Goal: Task Accomplishment & Management: Manage account settings

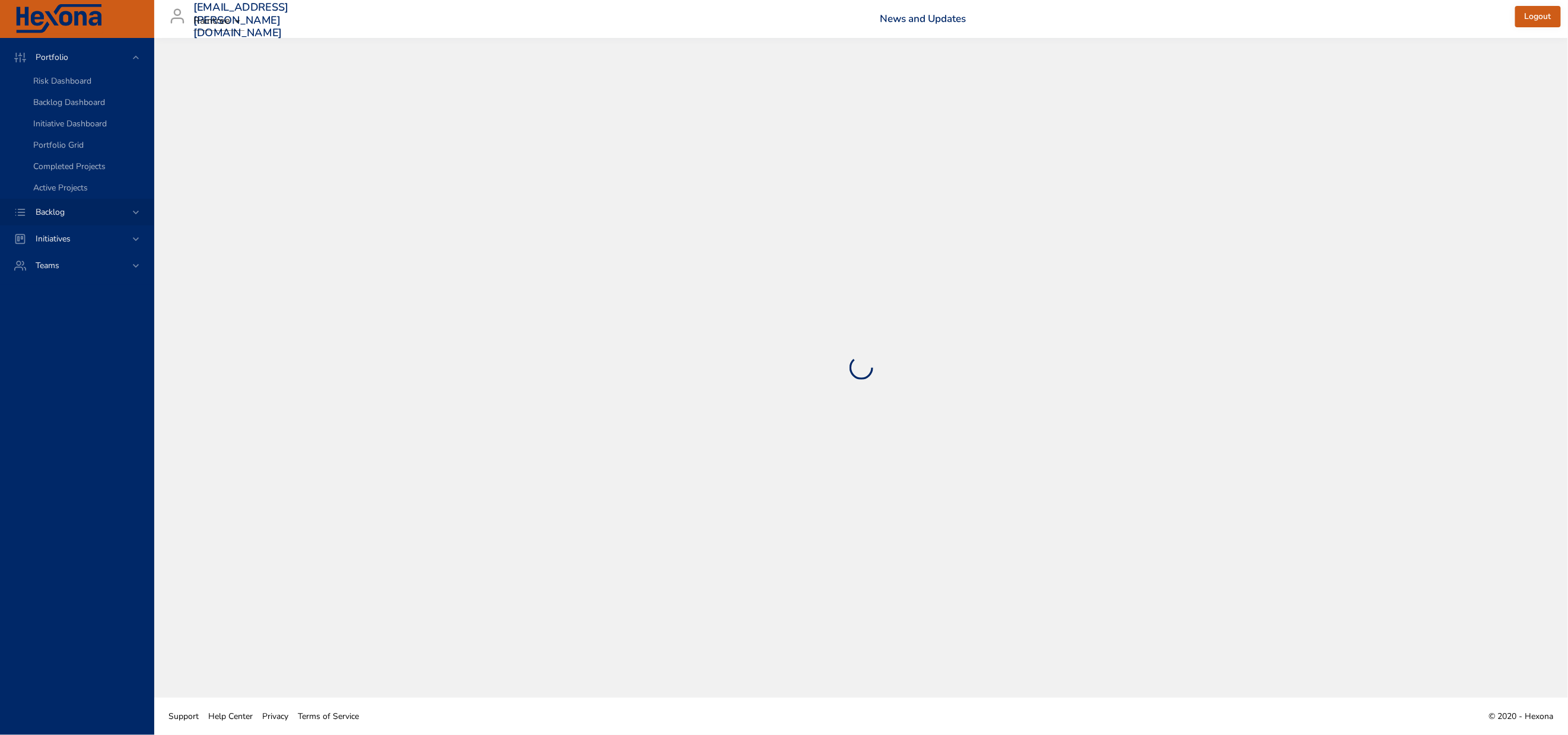
click at [54, 218] on span "Backlog" at bounding box center [50, 212] width 48 height 12
click at [74, 114] on span "Backlog Details" at bounding box center [61, 107] width 57 height 12
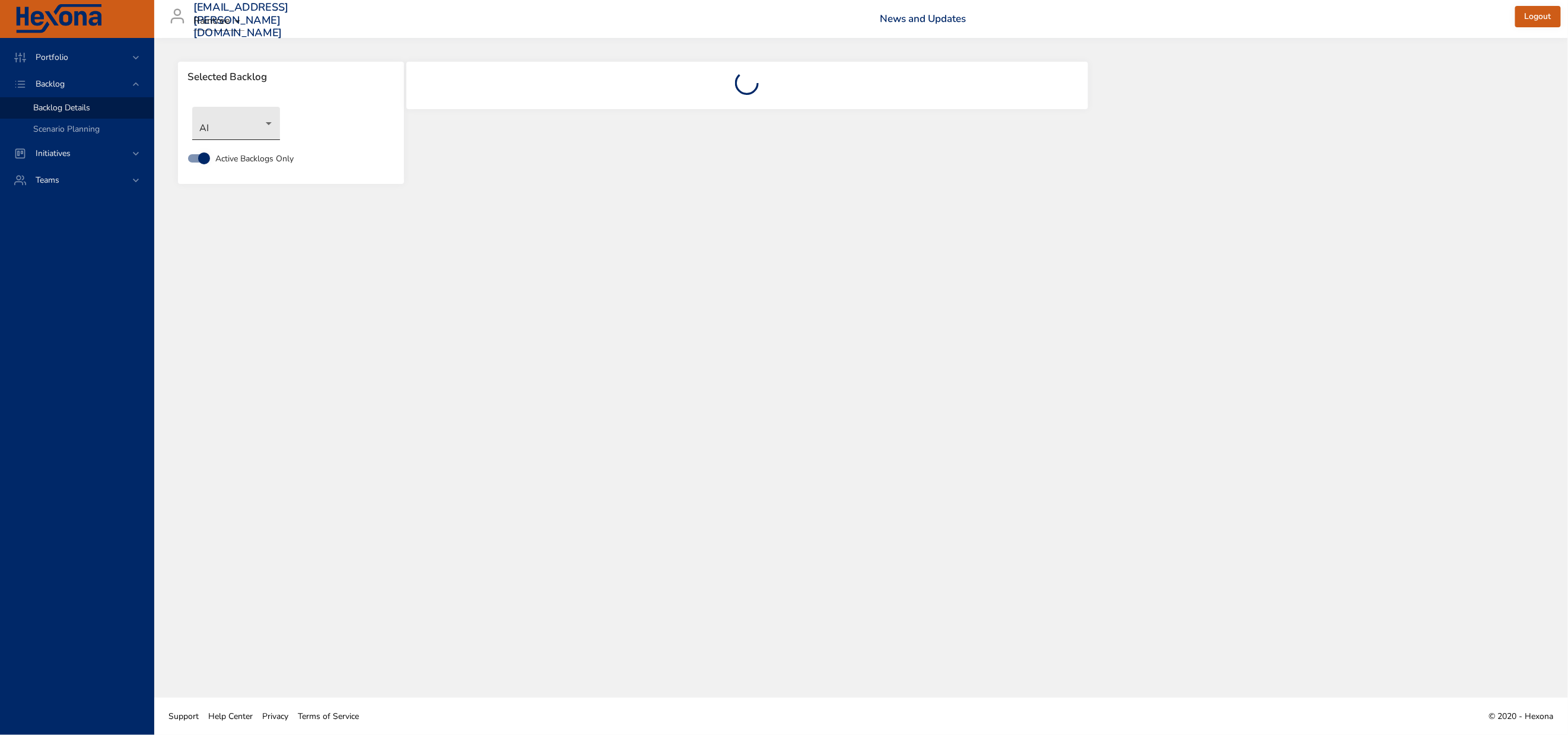
click at [230, 137] on body "Portfolio Backlog Backlog Details Scenario Planning Initiatives Teams [EMAIL_AD…" at bounding box center [784, 368] width 1568 height 735
click at [229, 390] on li "ScribeIQ" at bounding box center [253, 388] width 121 height 20
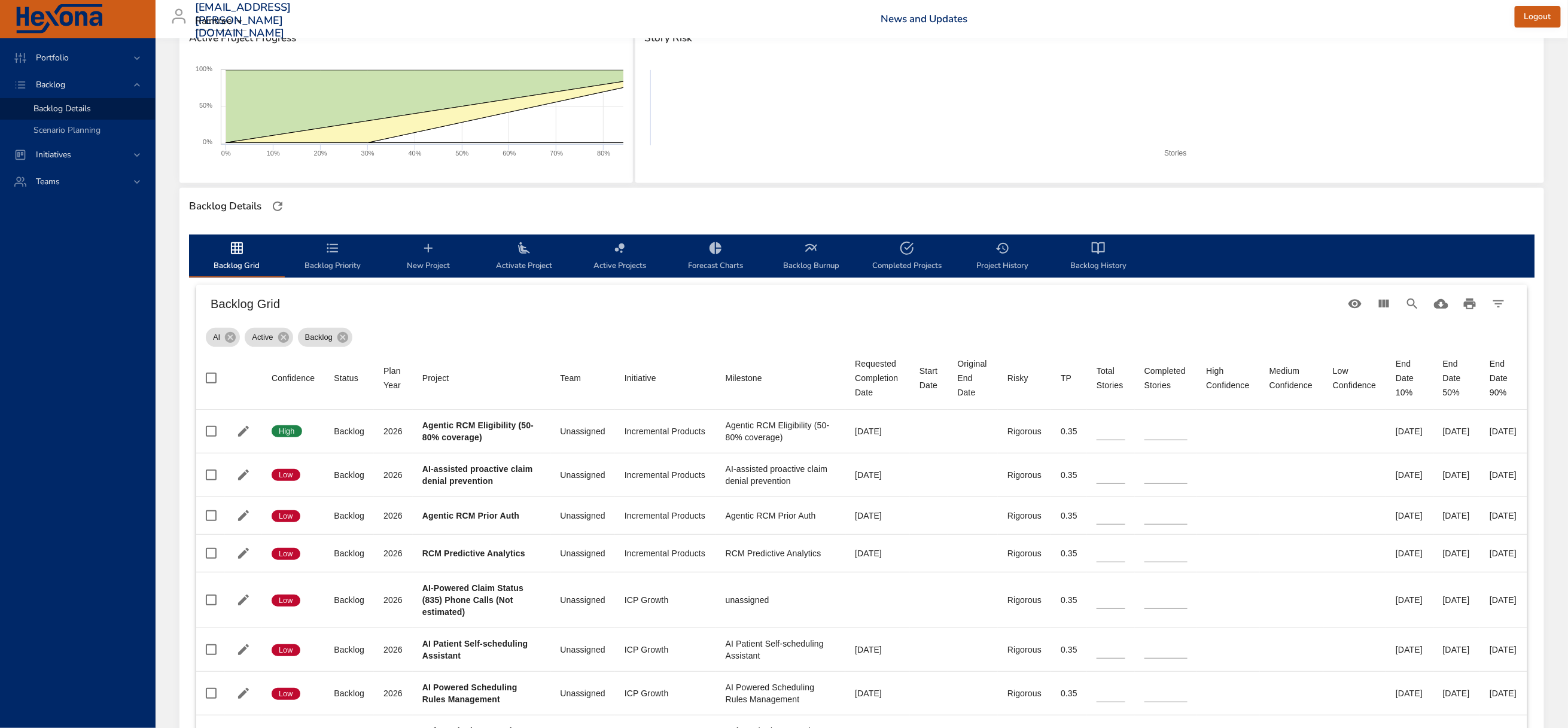
type input "*"
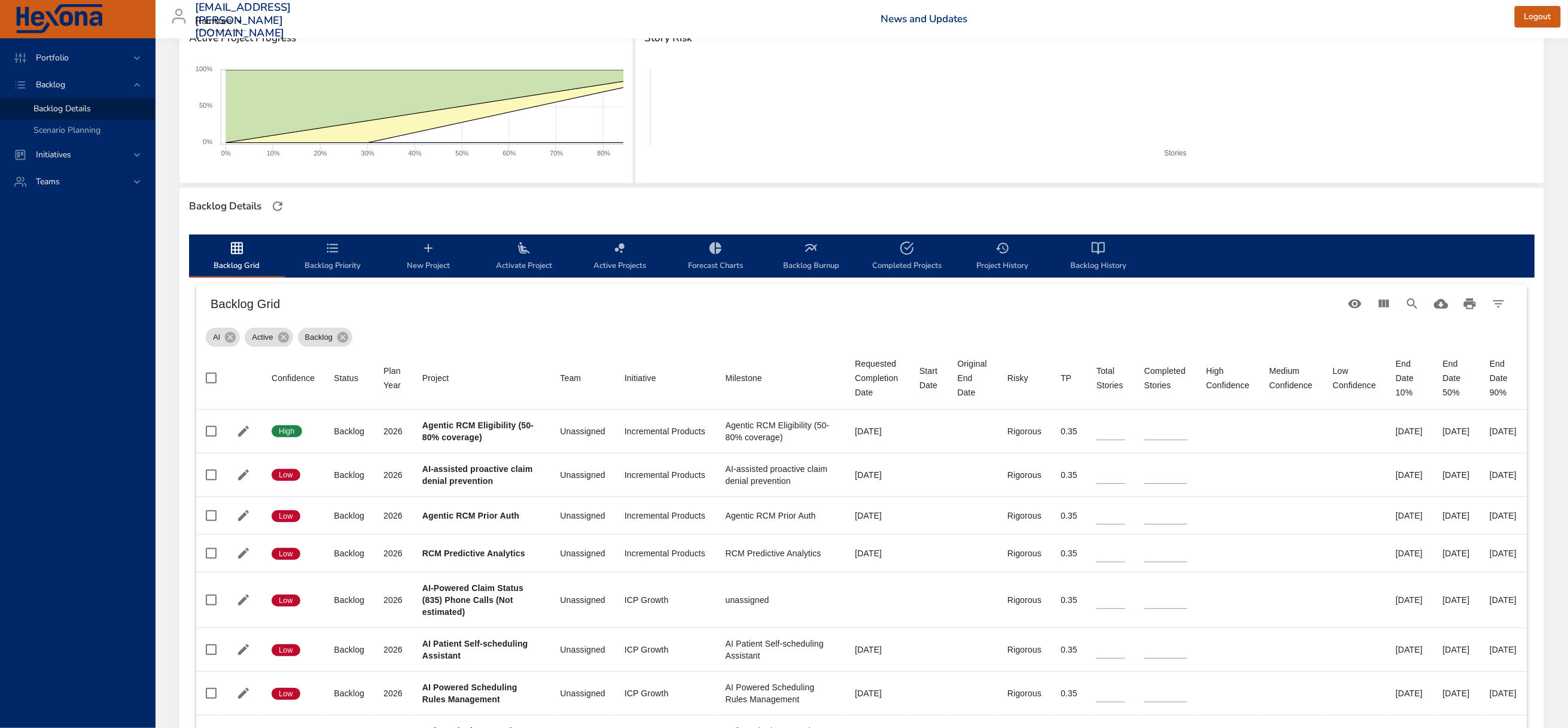
type input "*"
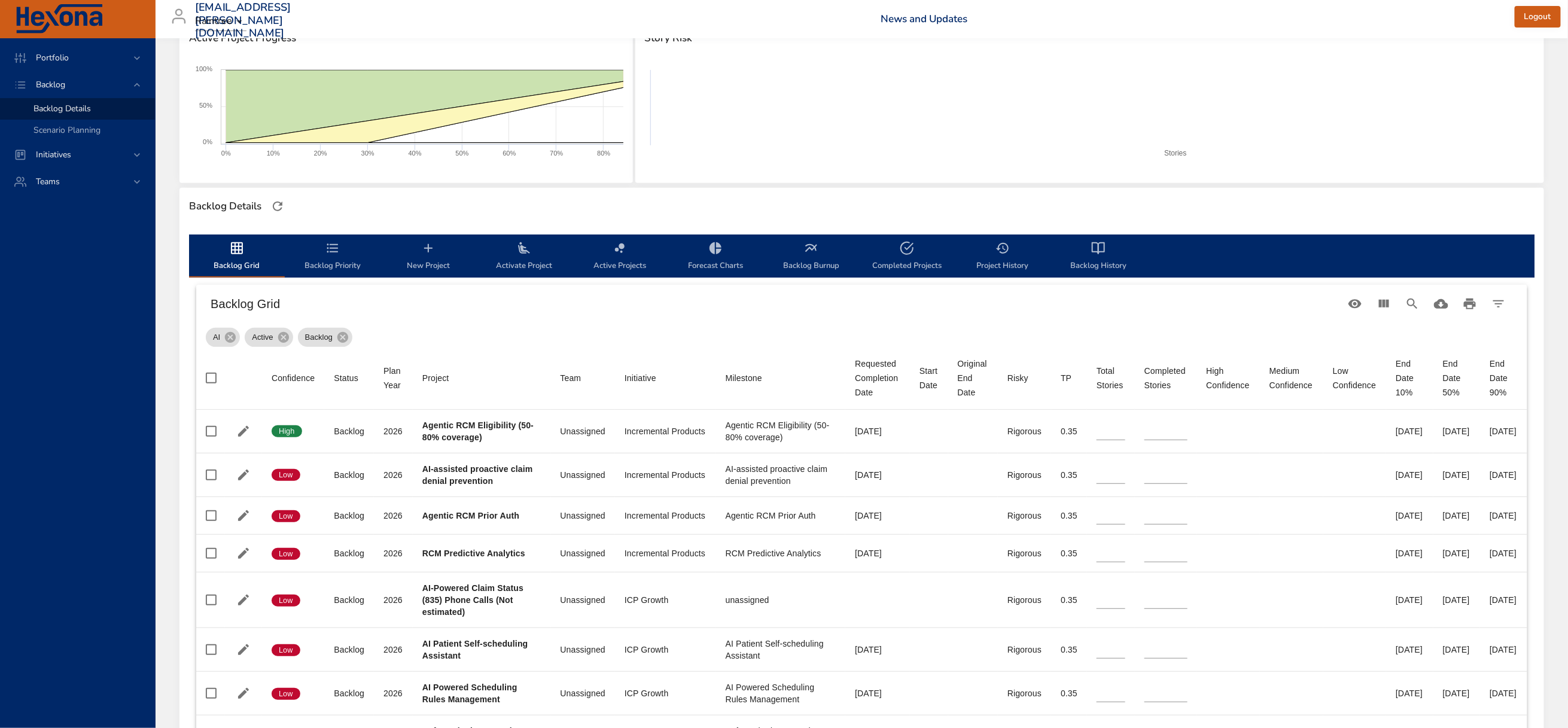
type input "*"
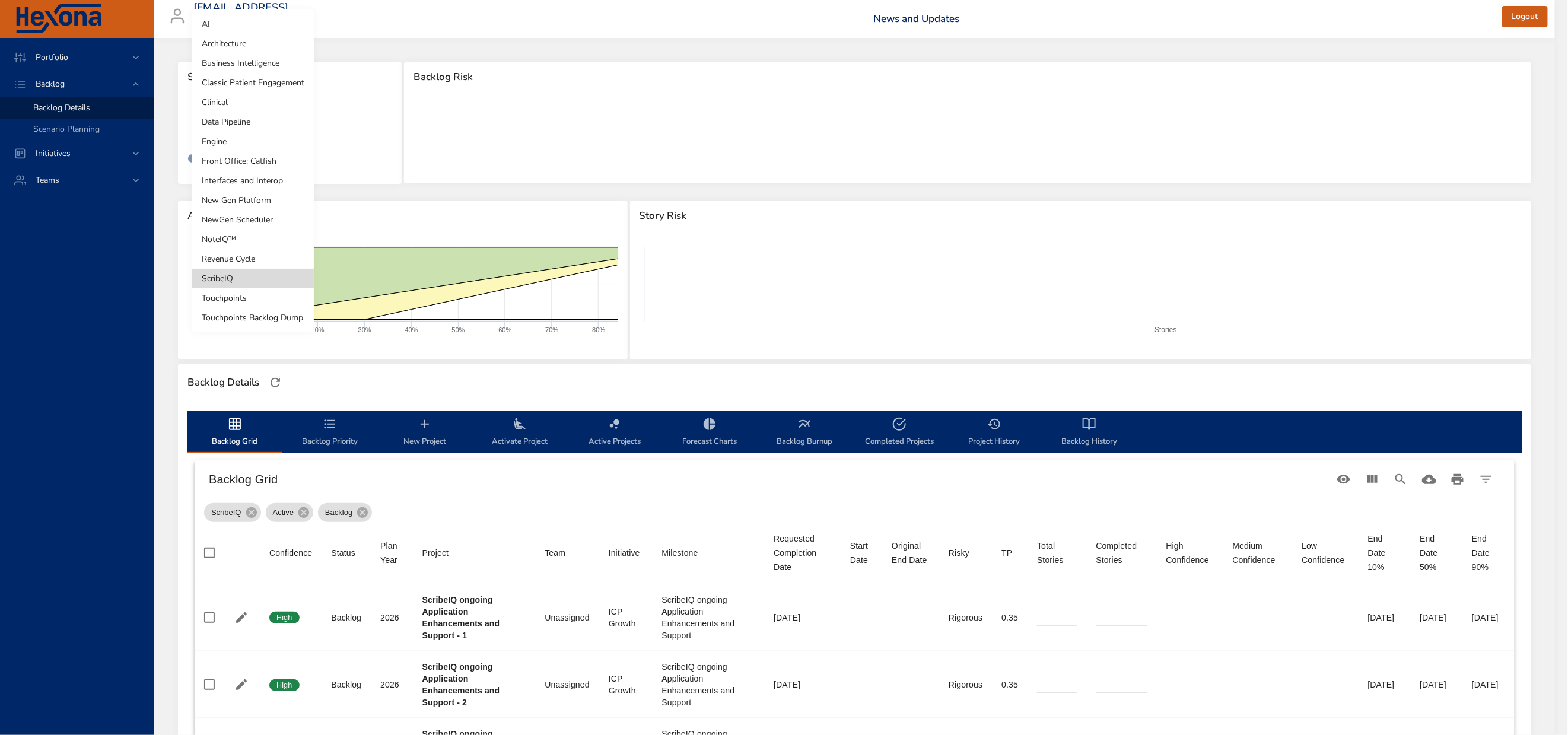
click at [231, 139] on body "Portfolio Backlog Backlog Details Scenario Planning Initiatives Teams [EMAIL_AD…" at bounding box center [784, 368] width 1568 height 735
click at [230, 213] on li "NewGen Scheduler" at bounding box center [253, 220] width 121 height 20
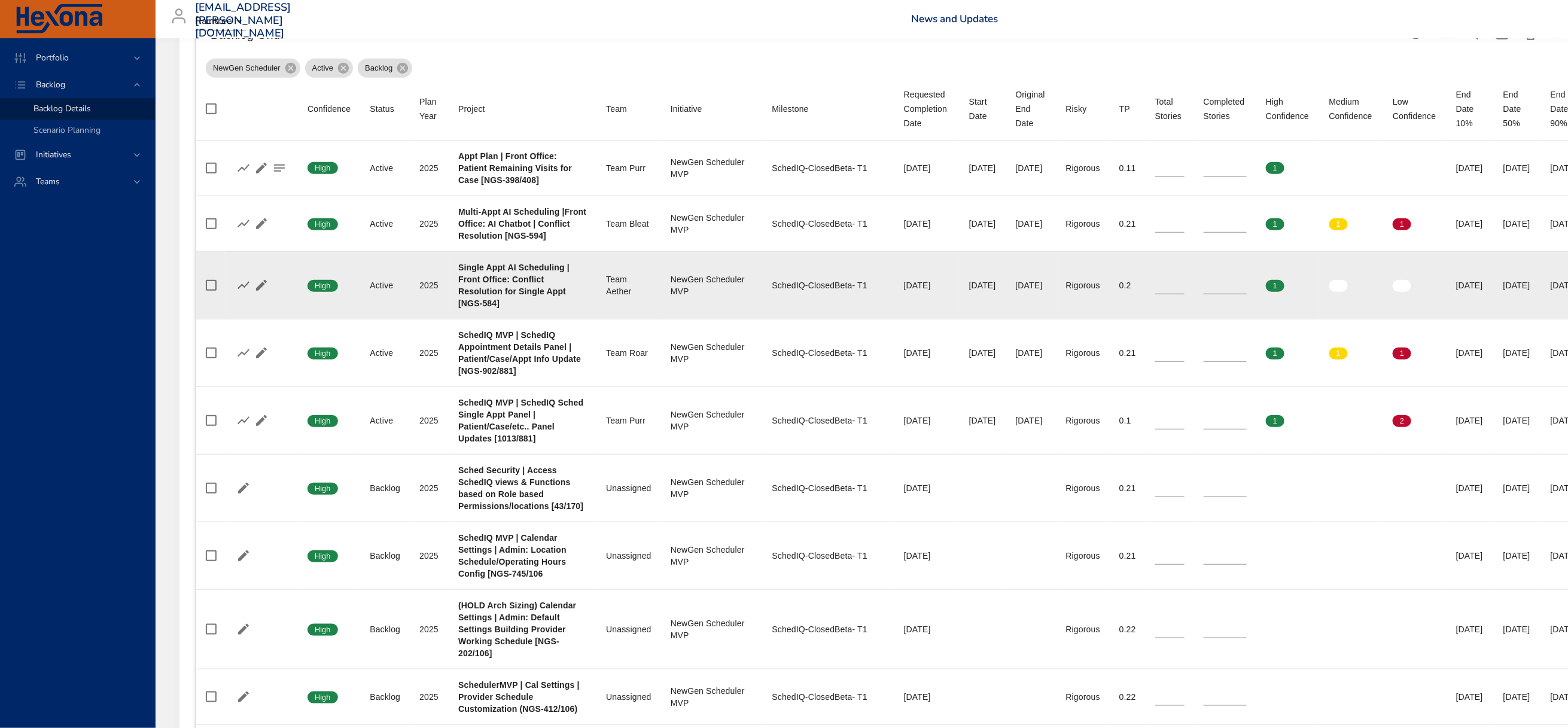
scroll to position [1006, 0]
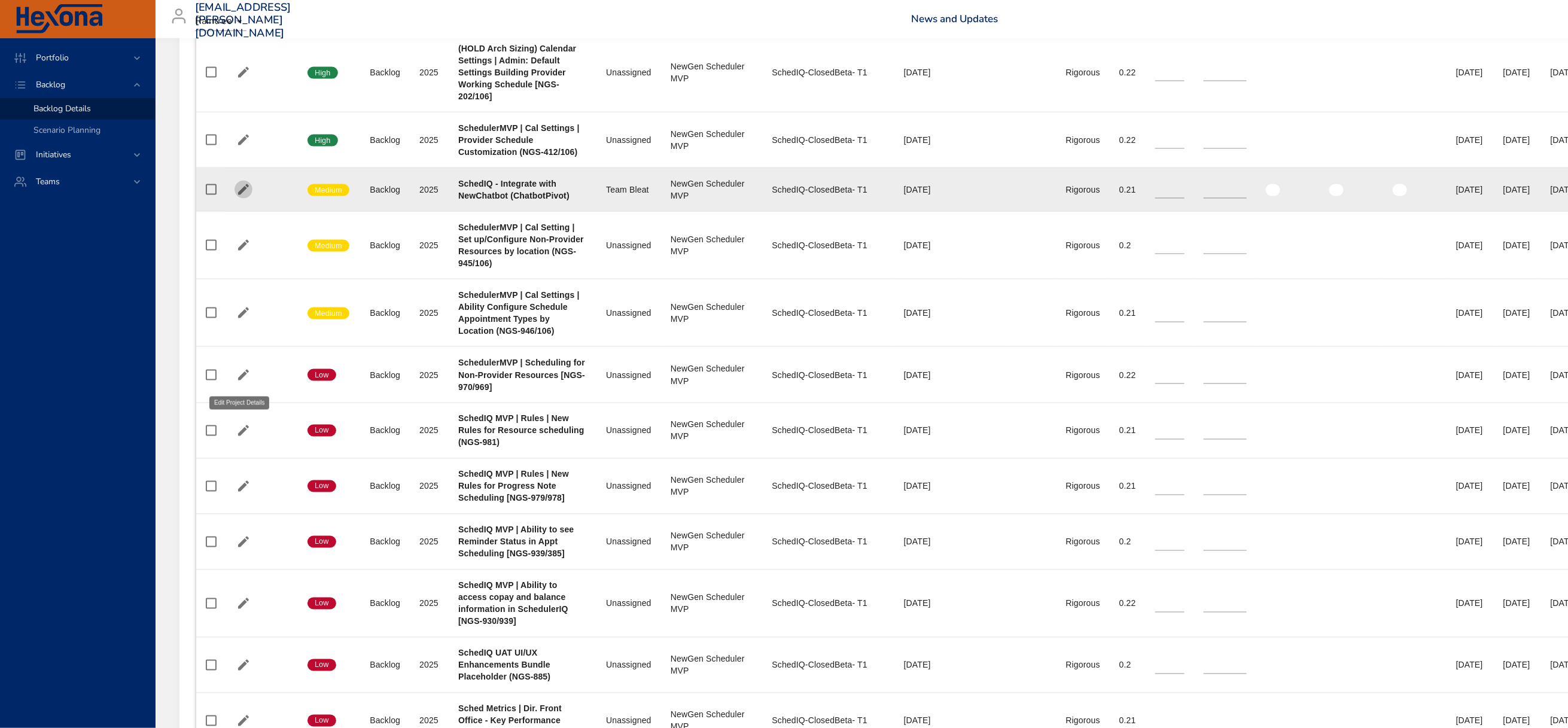
click at [241, 197] on icon "button" at bounding box center [243, 190] width 15 height 15
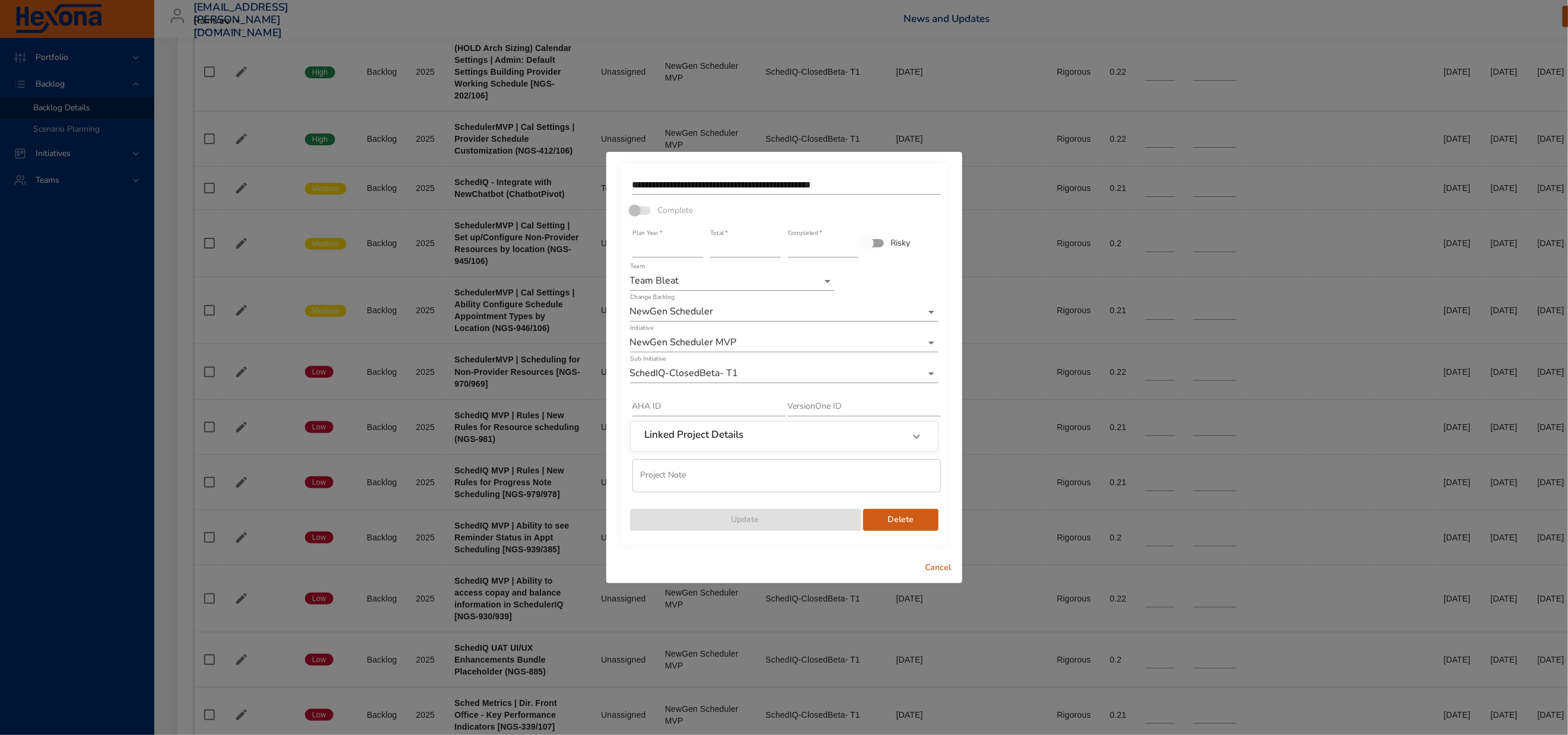
click at [936, 575] on span "Cancel" at bounding box center [938, 568] width 28 height 15
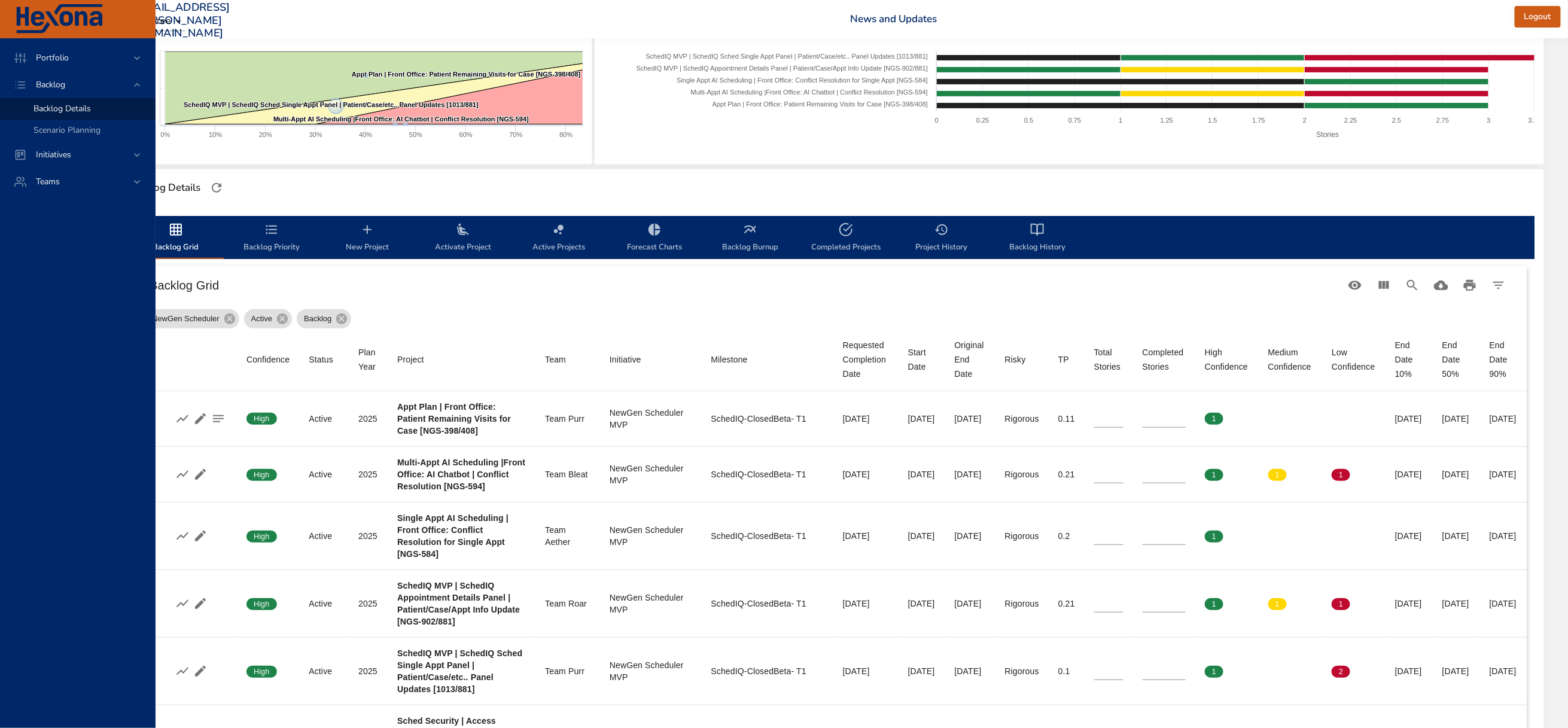
scroll to position [198, 347]
click at [1030, 237] on icon "backlog-tab" at bounding box center [1037, 230] width 15 height 15
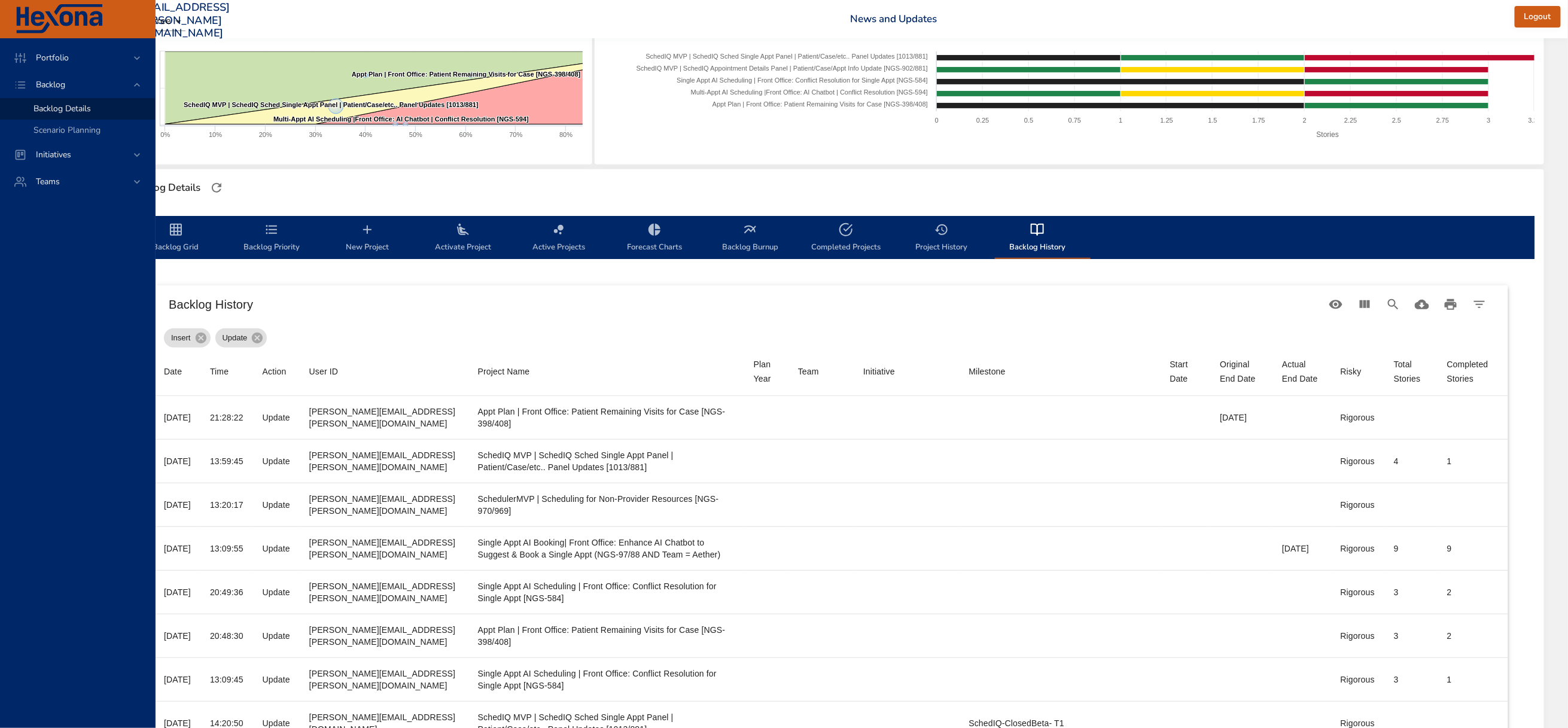
scroll to position [198, 60]
click at [1388, 309] on icon "Search" at bounding box center [1393, 304] width 10 height 10
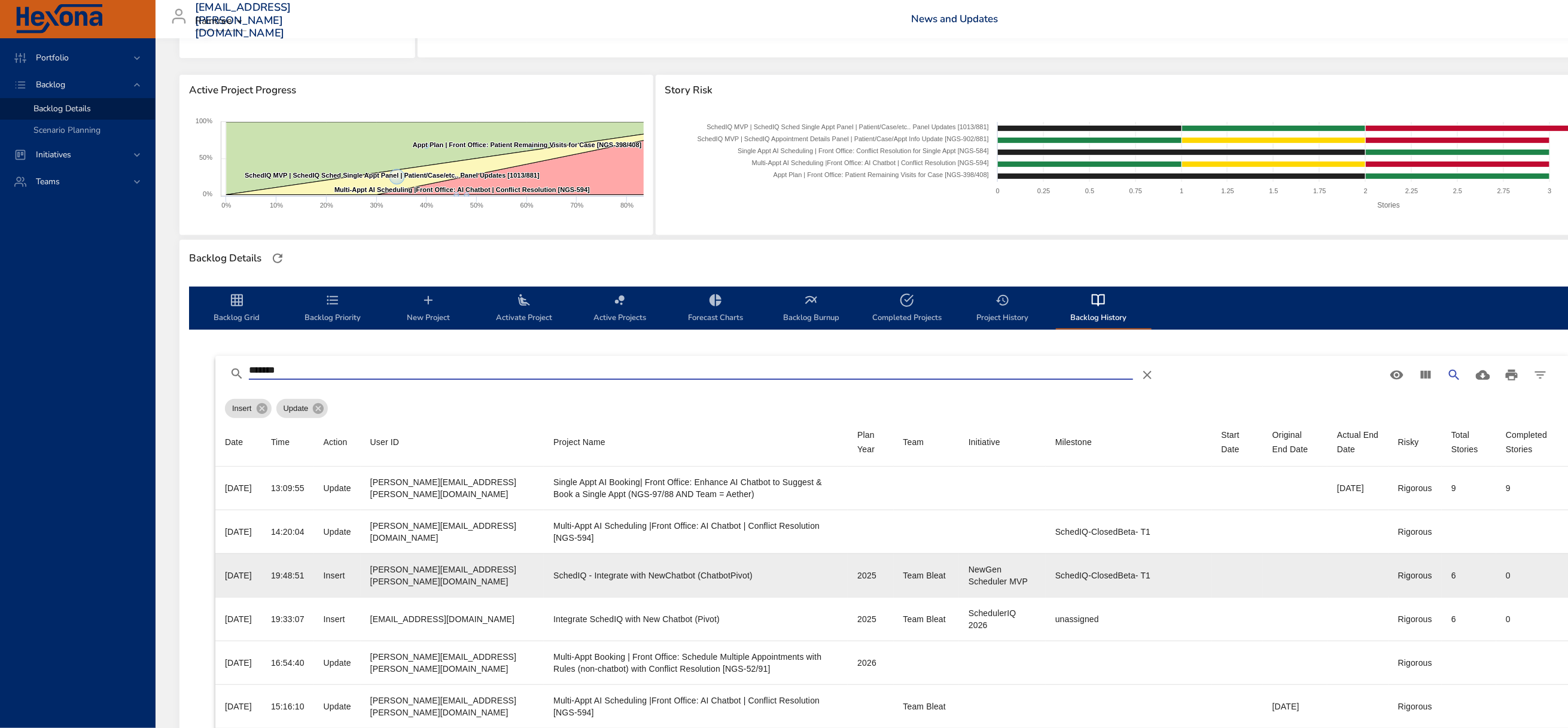
scroll to position [359, 0]
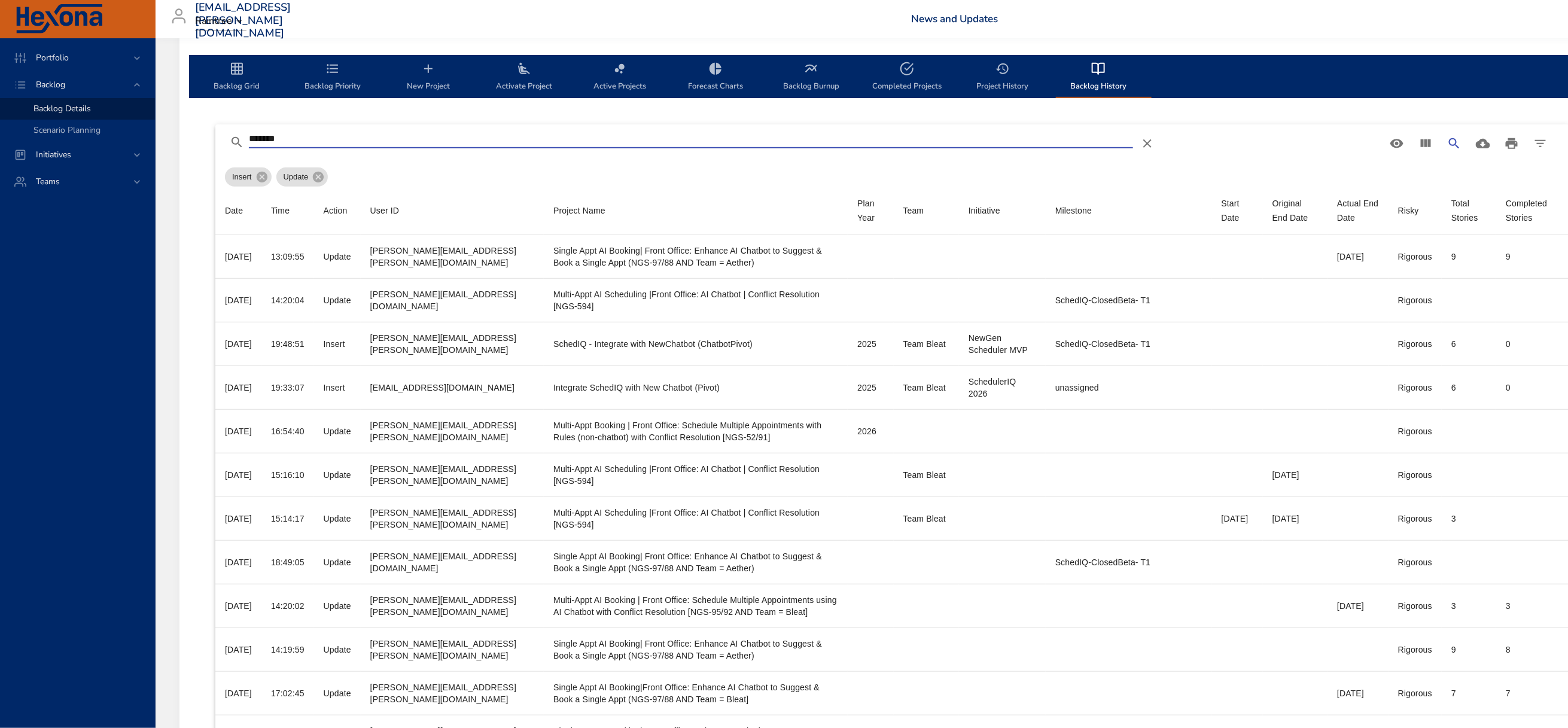
drag, startPoint x: 298, startPoint y: 148, endPoint x: 238, endPoint y: 154, distance: 60.3
click at [238, 154] on div "*******" at bounding box center [806, 143] width 1153 height 29
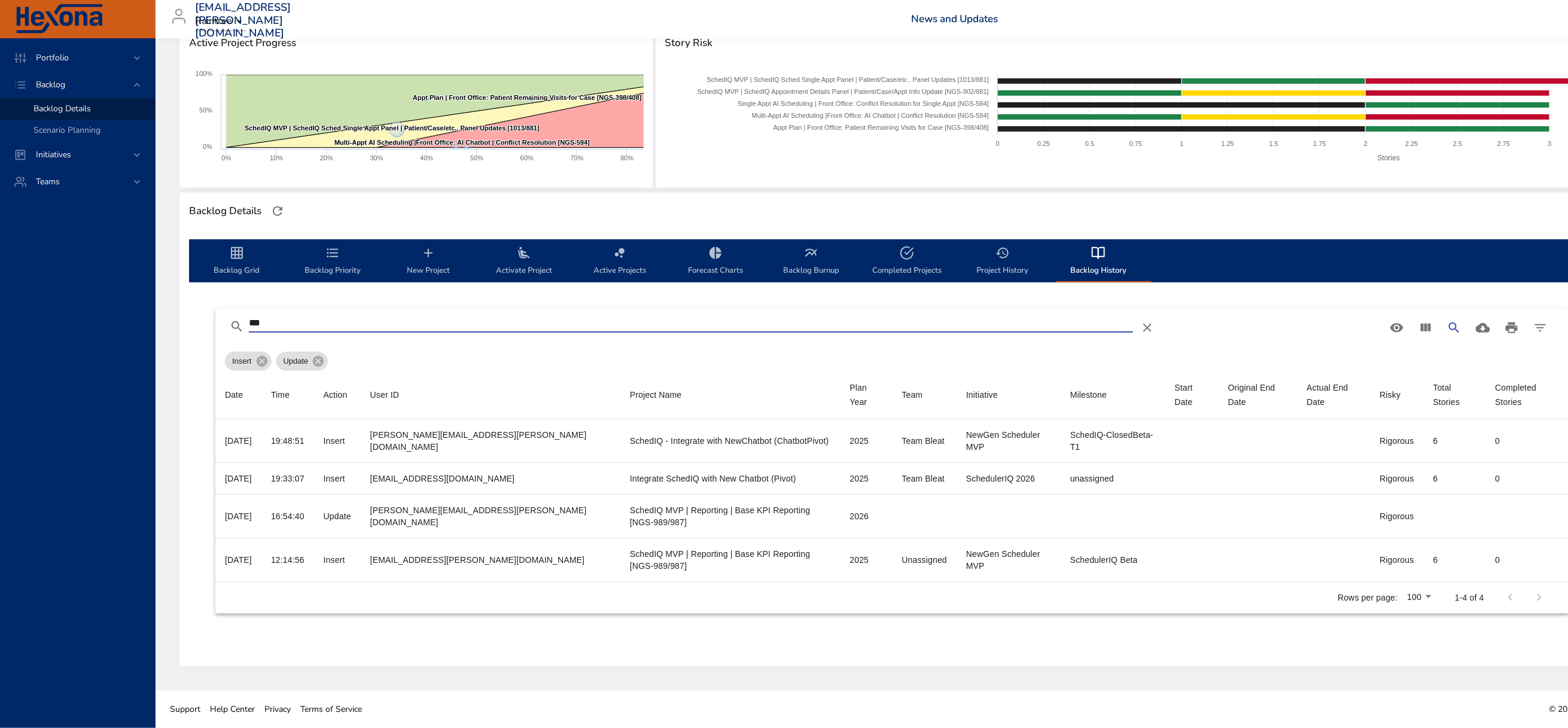
scroll to position [141, 0]
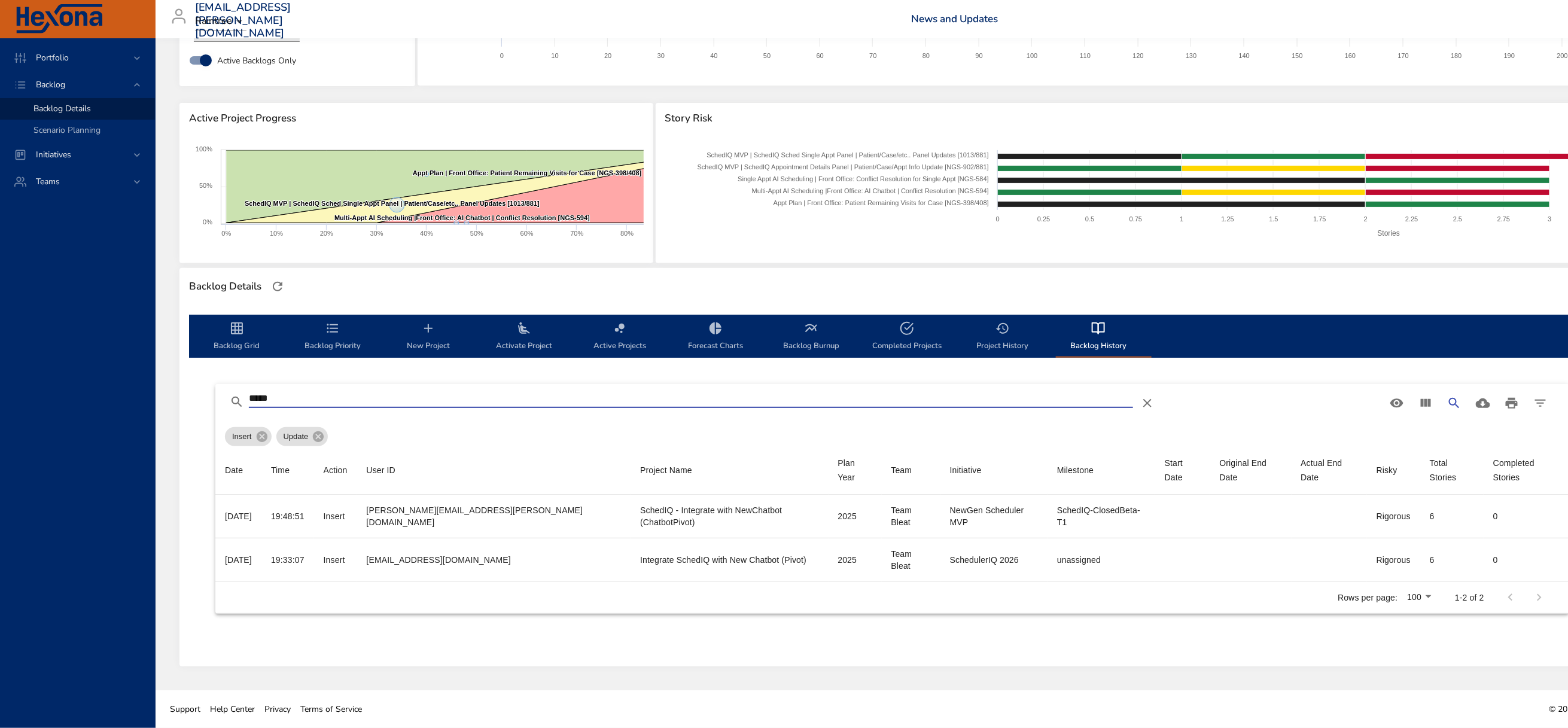
type input "*****"
